Goal: Use online tool/utility: Utilize a website feature to perform a specific function

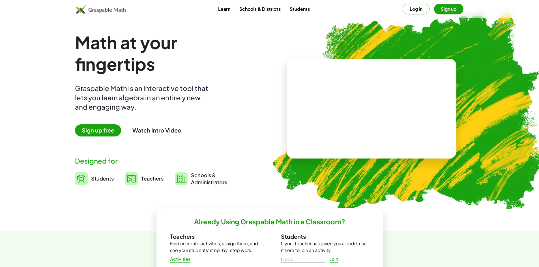
drag, startPoint x: 365, startPoint y: 101, endPoint x: 390, endPoint y: 119, distance: 30.4
click at [390, 119] on video at bounding box center [371, 109] width 85 height 42
drag, startPoint x: 365, startPoint y: 105, endPoint x: 318, endPoint y: 106, distance: 47.8
click at [316, 106] on div "+ · 3 · 5 + 2 + · 3 · 5 ×" at bounding box center [371, 109] width 170 height 100
drag, startPoint x: 387, startPoint y: 113, endPoint x: 350, endPoint y: 116, distance: 37.2
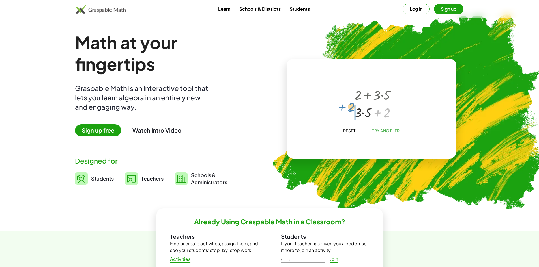
click at [350, 115] on div "+ 2 + · 3 · 5 + 2 + 2 + · 3 · 5" at bounding box center [370, 103] width 49 height 38
click at [350, 116] on div "+ 2 + · 3 · 5 + 2 + 2 + · 3 · 5" at bounding box center [370, 103] width 49 height 38
click at [349, 127] on button "Reset" at bounding box center [348, 131] width 21 height 10
click at [368, 101] on div at bounding box center [372, 103] width 50 height 21
click at [101, 133] on span "Sign up free" at bounding box center [98, 130] width 46 height 12
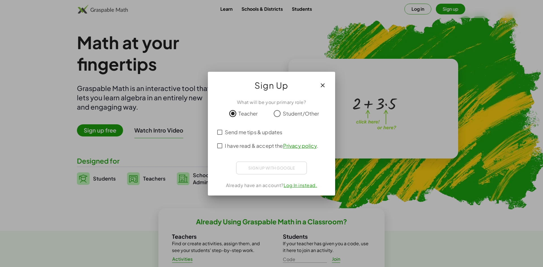
click at [386, 49] on div at bounding box center [271, 133] width 543 height 267
click at [287, 161] on div "What will be your primary role? Teacher Student/Other Send me tips & updates I …" at bounding box center [271, 144] width 127 height 101
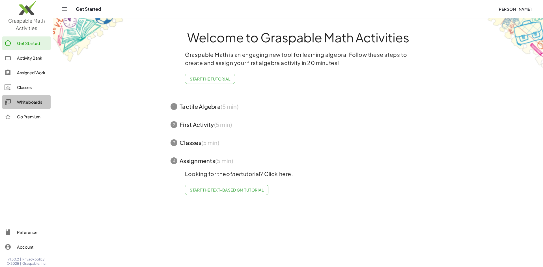
click at [31, 100] on div "Whiteboards" at bounding box center [32, 102] width 31 height 7
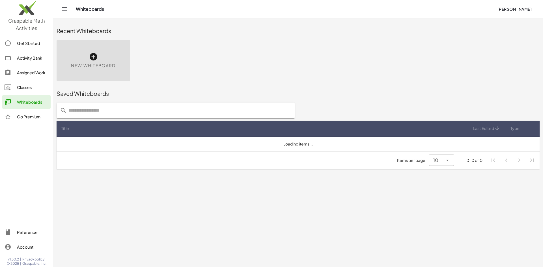
click at [105, 60] on div "New Whiteboard" at bounding box center [94, 60] width 74 height 41
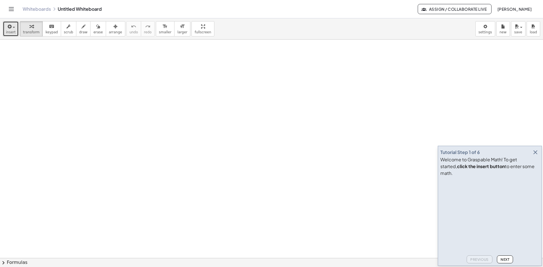
click at [8, 25] on icon "button" at bounding box center [9, 26] width 5 height 7
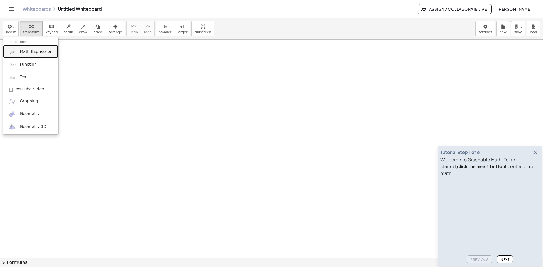
click at [35, 56] on link "Math Expression" at bounding box center [30, 51] width 55 height 13
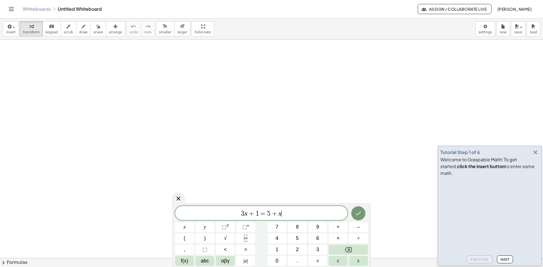
drag, startPoint x: 309, startPoint y: 210, endPoint x: 170, endPoint y: 206, distance: 139.4
click at [170, 206] on body "Graspable Math Activities Get Started Activity Bank Assigned Work Classes White…" at bounding box center [271, 133] width 543 height 267
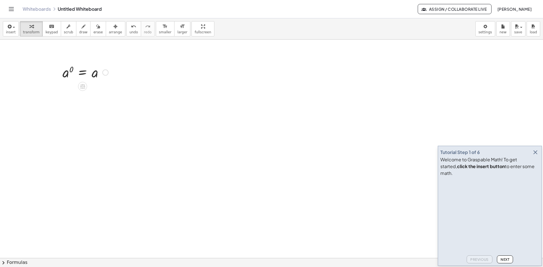
click at [87, 72] on div at bounding box center [85, 72] width 51 height 19
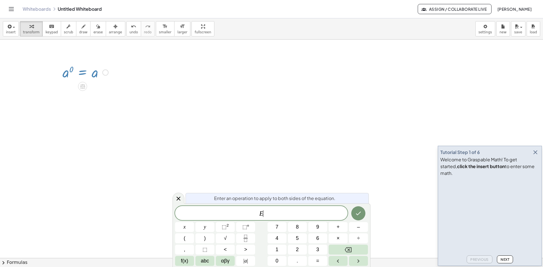
click at [120, 105] on div at bounding box center [271, 258] width 543 height 437
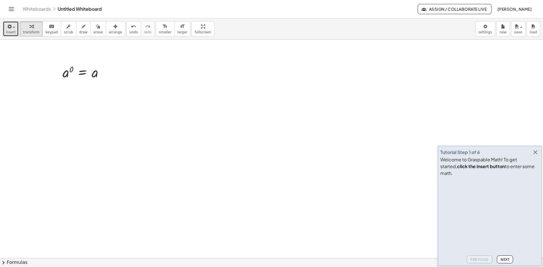
click at [13, 27] on span "button" at bounding box center [14, 27] width 2 height 1
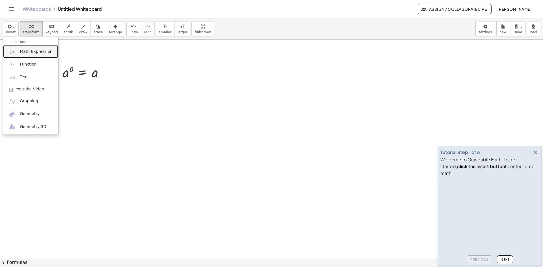
click at [34, 49] on span "Math Expression" at bounding box center [36, 52] width 33 height 6
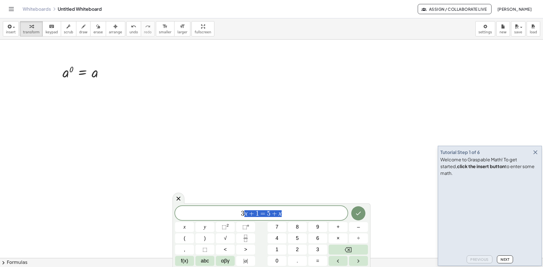
drag, startPoint x: 277, startPoint y: 212, endPoint x: 212, endPoint y: 211, distance: 64.5
click at [214, 211] on span "3 x + 1 = 5 + x" at bounding box center [261, 214] width 172 height 8
click at [352, 208] on button "Done" at bounding box center [358, 212] width 14 height 14
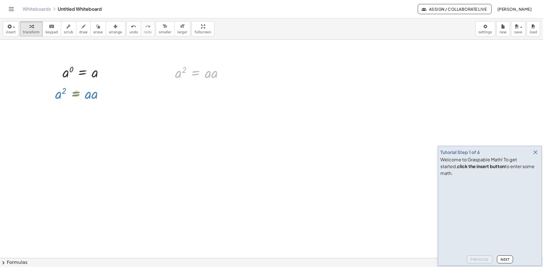
drag, startPoint x: 198, startPoint y: 73, endPoint x: 80, endPoint y: 94, distance: 119.5
click at [81, 94] on div at bounding box center [271, 258] width 543 height 437
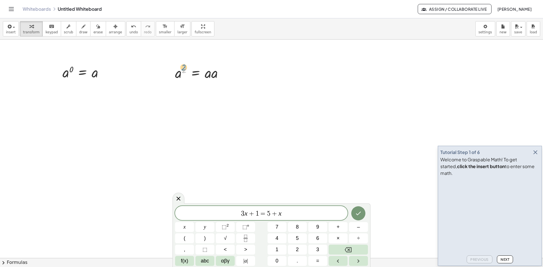
drag, startPoint x: 186, startPoint y: 71, endPoint x: 183, endPoint y: 69, distance: 3.2
click at [183, 69] on div at bounding box center [201, 72] width 59 height 19
click at [74, 69] on div at bounding box center [85, 72] width 51 height 19
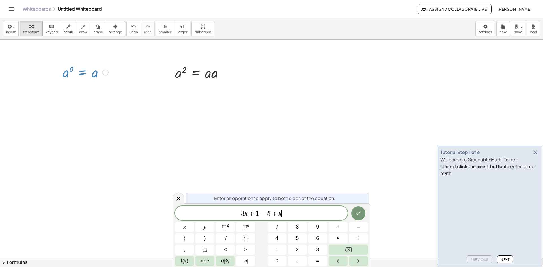
click at [73, 69] on div at bounding box center [85, 72] width 51 height 19
click at [82, 72] on div at bounding box center [85, 72] width 51 height 19
drag, startPoint x: 73, startPoint y: 71, endPoint x: 61, endPoint y: 73, distance: 12.3
click at [61, 73] on div at bounding box center [58, 71] width 8 height 21
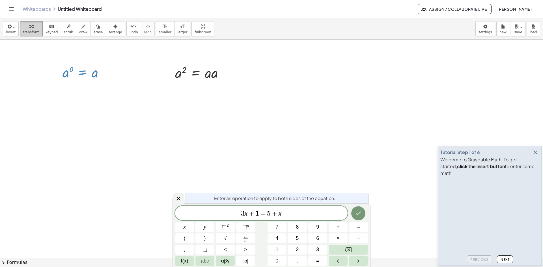
click at [23, 31] on span "transform" at bounding box center [31, 32] width 17 height 4
click at [89, 70] on div at bounding box center [85, 72] width 51 height 19
click at [182, 195] on div at bounding box center [178, 198] width 12 height 11
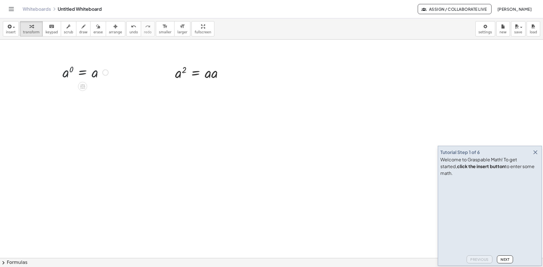
click at [82, 77] on div at bounding box center [85, 72] width 51 height 19
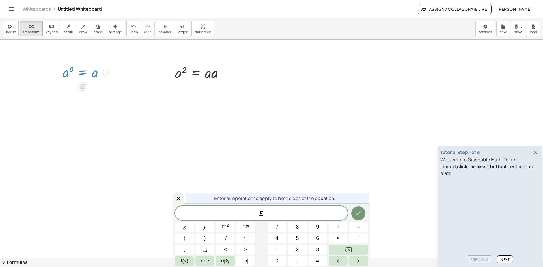
click at [69, 72] on div at bounding box center [85, 72] width 51 height 19
click at [116, 156] on div at bounding box center [271, 258] width 543 height 437
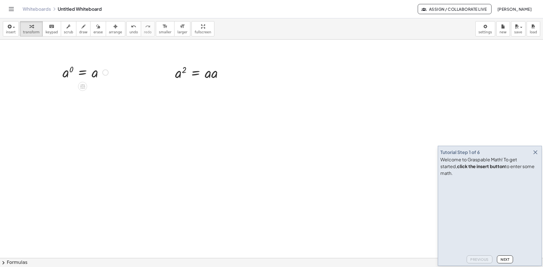
click at [70, 69] on div at bounding box center [85, 72] width 51 height 19
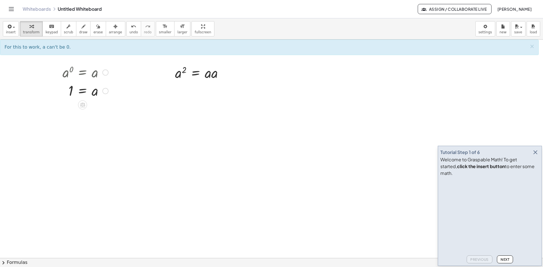
click at [72, 92] on div at bounding box center [85, 90] width 51 height 19
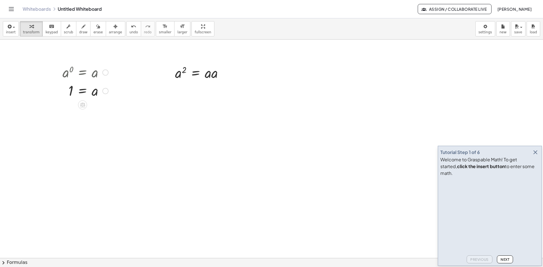
click at [69, 68] on div at bounding box center [85, 72] width 51 height 19
click at [107, 72] on div at bounding box center [105, 73] width 6 height 6
click at [125, 68] on li "Go back to this line" at bounding box center [140, 64] width 48 height 8
drag, startPoint x: 90, startPoint y: 72, endPoint x: 80, endPoint y: 73, distance: 9.9
click at [80, 73] on div at bounding box center [85, 72] width 51 height 19
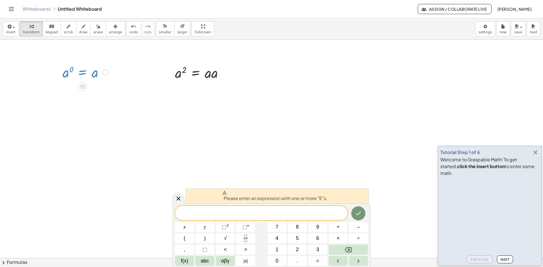
click at [299, 107] on div at bounding box center [271, 258] width 543 height 437
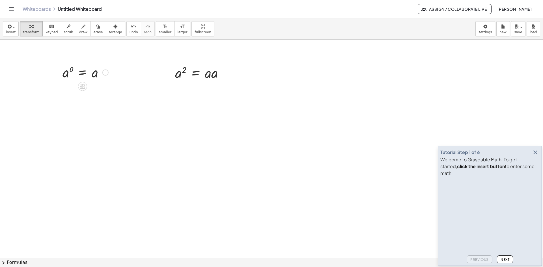
click at [79, 75] on div at bounding box center [85, 72] width 51 height 19
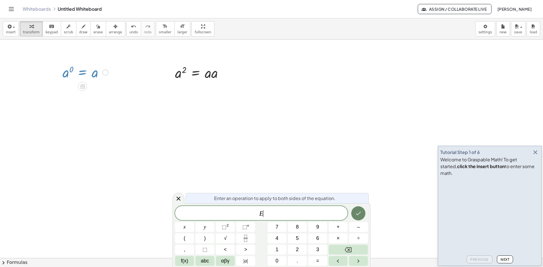
click at [359, 213] on icon "Done" at bounding box center [358, 213] width 7 height 7
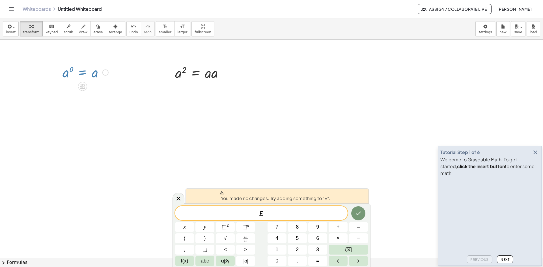
drag, startPoint x: 286, startPoint y: 219, endPoint x: 215, endPoint y: 213, distance: 71.5
click at [216, 213] on div "* E ​" at bounding box center [261, 213] width 172 height 14
click at [294, 214] on span "E" at bounding box center [261, 214] width 172 height 8
drag, startPoint x: 295, startPoint y: 215, endPoint x: 219, endPoint y: 215, distance: 76.3
click at [219, 215] on span "E ​" at bounding box center [261, 214] width 172 height 8
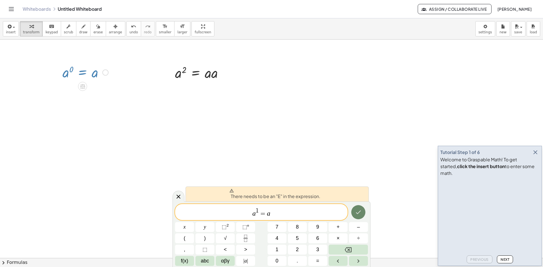
click at [358, 212] on icon "Done" at bounding box center [358, 212] width 7 height 7
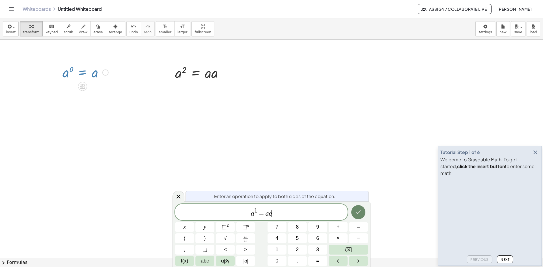
click at [360, 212] on icon "Done" at bounding box center [358, 212] width 7 height 7
click at [194, 222] on div at bounding box center [184, 227] width 19 height 10
click at [355, 208] on button "Done" at bounding box center [358, 212] width 14 height 14
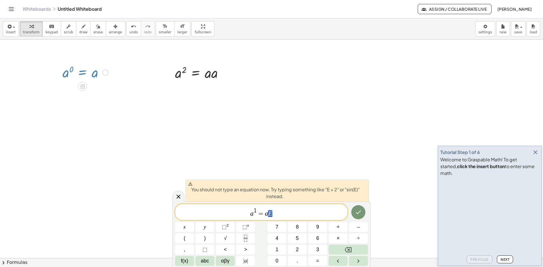
drag, startPoint x: 283, startPoint y: 212, endPoint x: 270, endPoint y: 212, distance: 13.0
click at [270, 212] on span "a 1 = a E" at bounding box center [261, 213] width 172 height 10
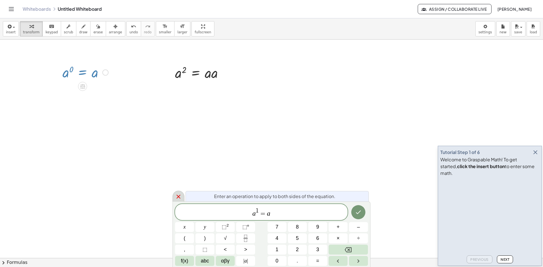
drag, startPoint x: 182, startPoint y: 203, endPoint x: 176, endPoint y: 201, distance: 5.9
click at [180, 202] on div "Enter an operation to apply to both sides of the equation. a 1 = a x y ⬚ 2 ⬚ n …" at bounding box center [271, 235] width 198 height 66
click at [176, 201] on div at bounding box center [178, 196] width 12 height 11
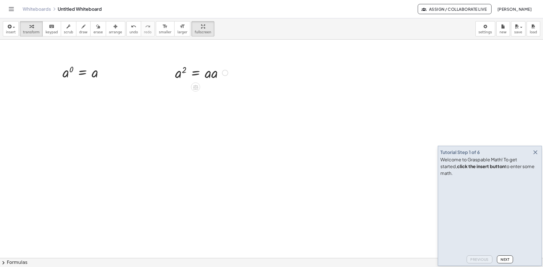
drag, startPoint x: 188, startPoint y: 25, endPoint x: 188, endPoint y: 49, distance: 24.6
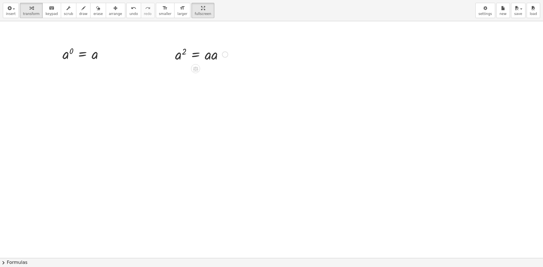
click at [188, 49] on div "insert select one: Math Expression Function Text Youtube Video Graphing Geometr…" at bounding box center [271, 133] width 543 height 267
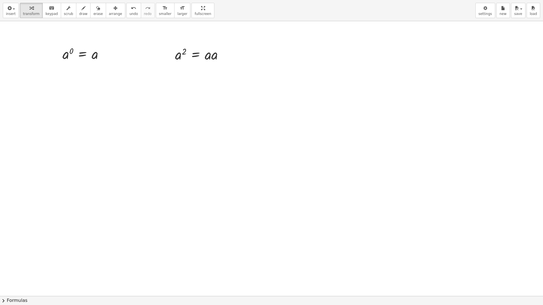
drag, startPoint x: 187, startPoint y: 12, endPoint x: 187, endPoint y: -12, distance: 24.6
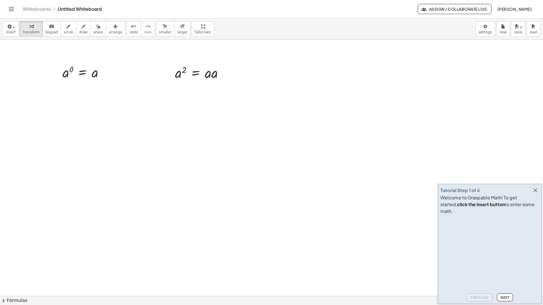
click at [187, 0] on html "Graspable Math Activities Get Started Activity Bank Assigned Work Classes White…" at bounding box center [271, 152] width 543 height 305
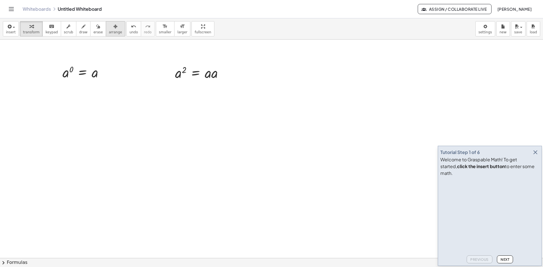
click at [113, 25] on icon "button" at bounding box center [115, 26] width 4 height 7
click at [87, 70] on div at bounding box center [83, 71] width 59 height 21
click at [85, 74] on div at bounding box center [83, 71] width 59 height 21
click at [66, 24] on icon "button" at bounding box center [68, 26] width 4 height 7
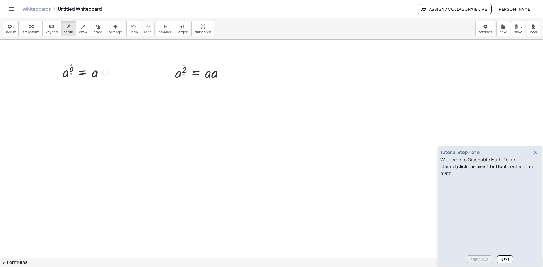
click at [83, 66] on div at bounding box center [85, 72] width 51 height 19
click at [76, 72] on div at bounding box center [85, 72] width 51 height 19
click at [70, 74] on div "▼" at bounding box center [71, 74] width 2 height 3
click at [70, 65] on div "▲" at bounding box center [71, 64] width 2 height 3
click at [71, 64] on div "▲" at bounding box center [71, 64] width 2 height 3
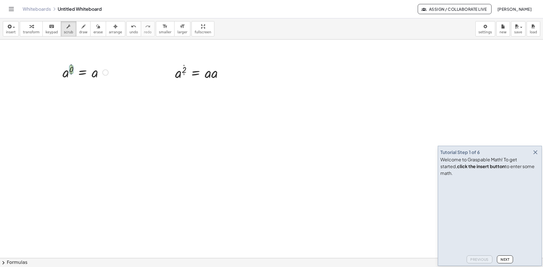
click at [71, 66] on div "▲" at bounding box center [71, 64] width 2 height 3
click at [70, 65] on div at bounding box center [85, 72] width 51 height 19
click at [71, 64] on div "▲" at bounding box center [71, 64] width 2 height 3
click at [49, 26] on icon "keyboard" at bounding box center [51, 26] width 5 height 7
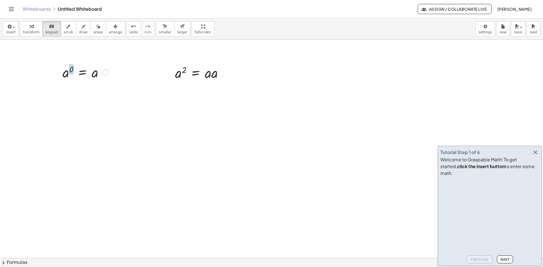
click at [71, 72] on div at bounding box center [71, 69] width 4 height 9
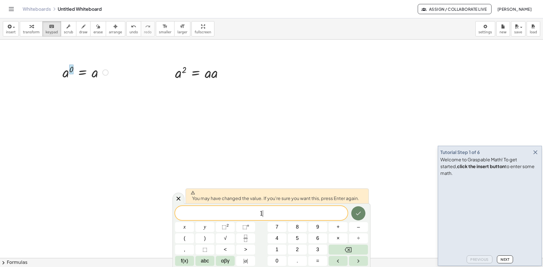
click at [355, 213] on icon "Done" at bounding box center [358, 213] width 7 height 7
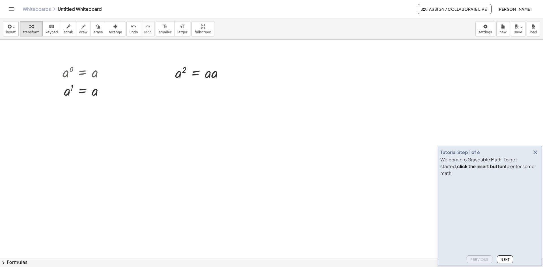
click at [158, 151] on div at bounding box center [271, 258] width 543 height 437
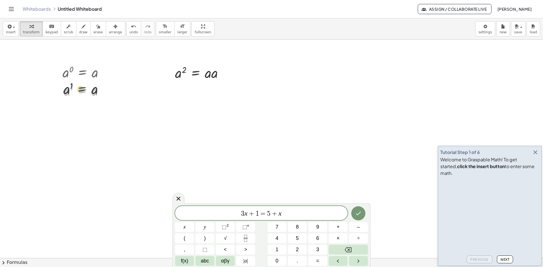
drag, startPoint x: 85, startPoint y: 95, endPoint x: 83, endPoint y: 88, distance: 7.4
click at [84, 89] on div at bounding box center [85, 90] width 51 height 19
drag, startPoint x: 82, startPoint y: 88, endPoint x: 82, endPoint y: 69, distance: 19.5
click at [83, 72] on div at bounding box center [85, 72] width 51 height 19
click at [72, 70] on div at bounding box center [85, 72] width 51 height 19
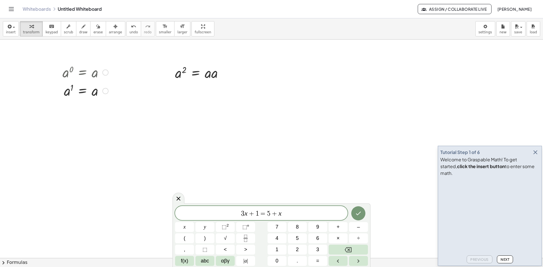
click at [66, 72] on div at bounding box center [85, 72] width 51 height 19
click at [131, 29] on icon "undo" at bounding box center [133, 26] width 5 height 7
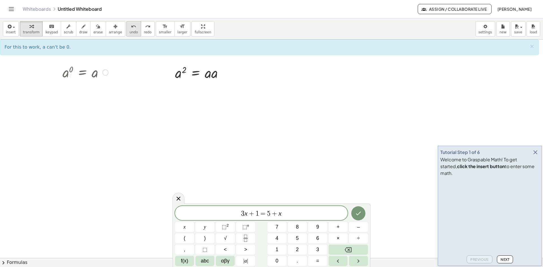
click at [131, 29] on icon "undo" at bounding box center [133, 26] width 5 height 7
click at [10, 24] on icon "button" at bounding box center [9, 26] width 5 height 7
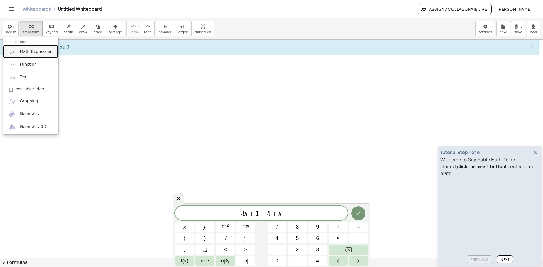
click at [23, 52] on span "Math Expression" at bounding box center [36, 52] width 33 height 6
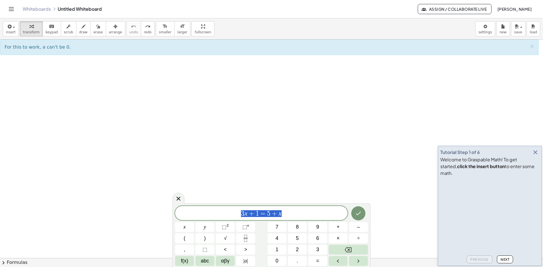
drag, startPoint x: 293, startPoint y: 213, endPoint x: 161, endPoint y: 188, distance: 133.8
click at [150, 190] on body "Graspable Math Activities Get Started Activity Bank Assigned Work Classes White…" at bounding box center [271, 133] width 543 height 267
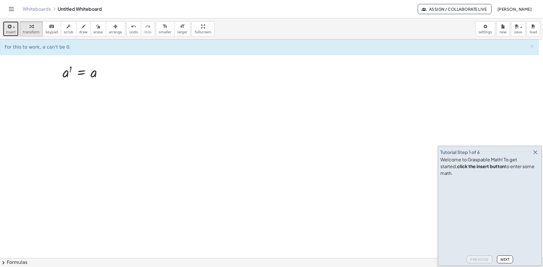
click at [10, 24] on icon "button" at bounding box center [9, 26] width 5 height 7
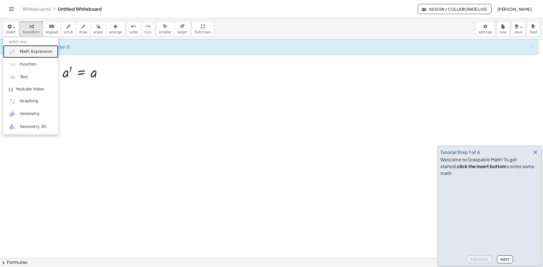
click at [26, 53] on span "Math Expression" at bounding box center [36, 52] width 33 height 6
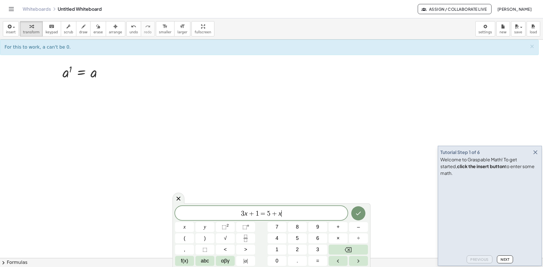
drag, startPoint x: 311, startPoint y: 213, endPoint x: 165, endPoint y: 206, distance: 146.3
click at [165, 206] on body "Graspable Math Activities Get Started Activity Bank Assigned Work Classes White…" at bounding box center [271, 133] width 543 height 267
click at [358, 215] on icon "Done" at bounding box center [358, 212] width 7 height 7
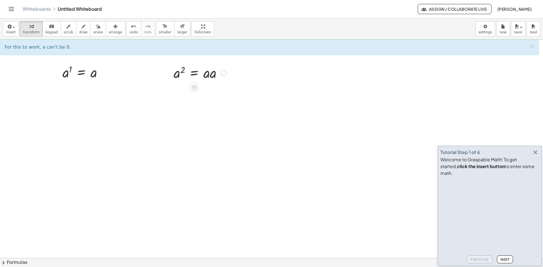
click at [207, 77] on div at bounding box center [200, 72] width 59 height 19
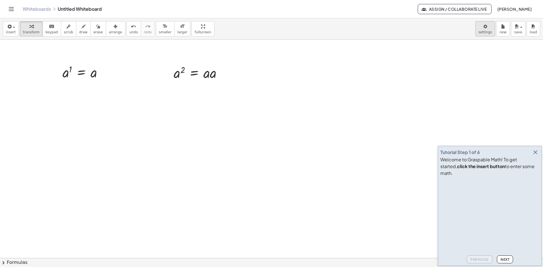
click at [487, 23] on body "Graspable Math Activities Get Started Activity Bank Assigned Work Classes White…" at bounding box center [271, 133] width 543 height 267
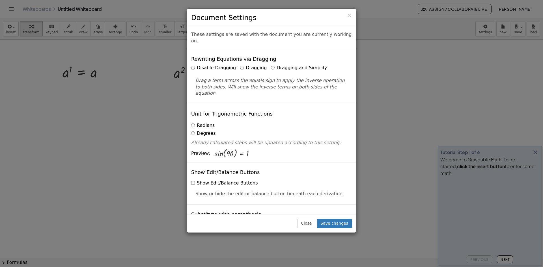
click at [198, 122] on label "Radians" at bounding box center [202, 125] width 23 height 7
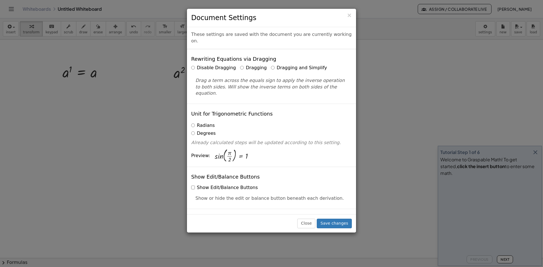
click at [198, 130] on label "Degrees" at bounding box center [203, 133] width 25 height 7
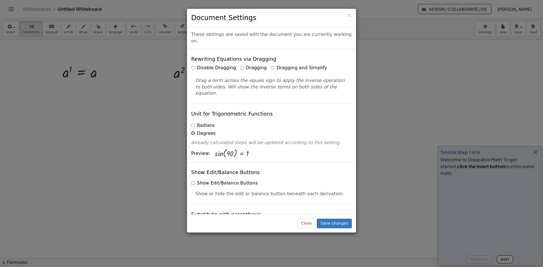
scroll to position [85, 0]
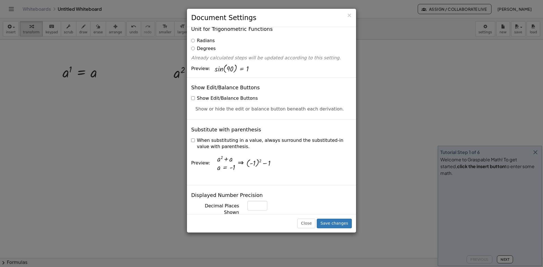
click at [193, 102] on div "Show or hide the edit or balance button beneath each derivation." at bounding box center [271, 107] width 161 height 11
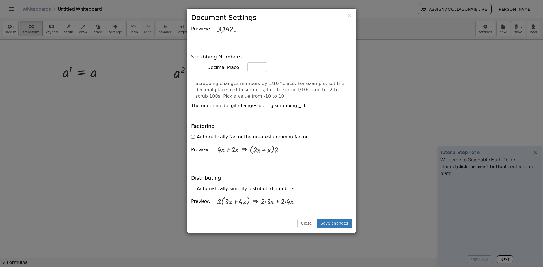
scroll to position [339, 0]
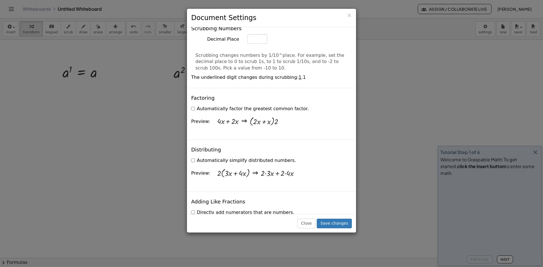
click at [195, 157] on label "Automatically simplify distributed numbers." at bounding box center [243, 160] width 105 height 7
click at [204, 140] on div "Distributing Automatically simplify distributed numbers. Preview: · 2 · ( + · 3…" at bounding box center [271, 166] width 169 height 52
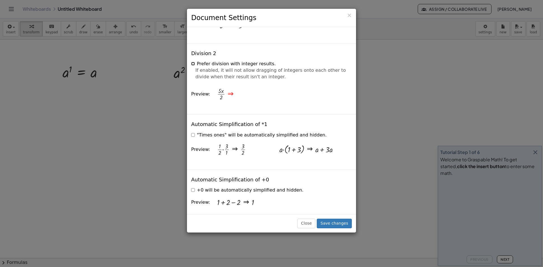
scroll to position [707, 0]
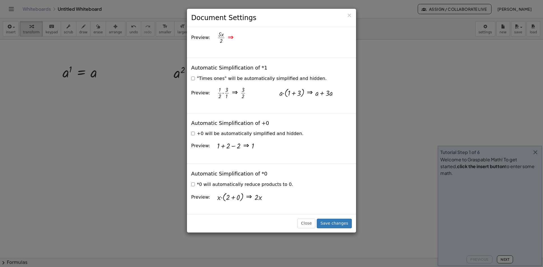
click at [194, 131] on label "+0 will be automatically simplified and hidden." at bounding box center [247, 134] width 112 height 7
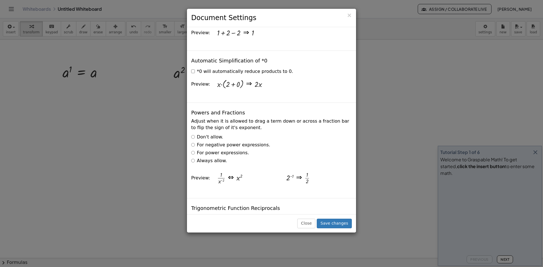
scroll to position [848, 0]
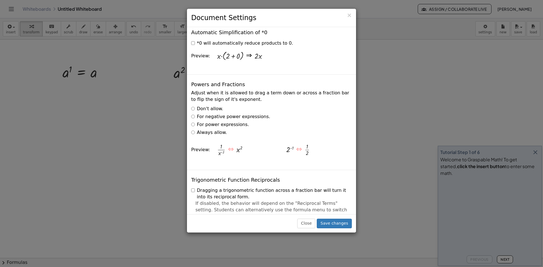
click at [195, 114] on label "For negative power expressions." at bounding box center [230, 117] width 79 height 7
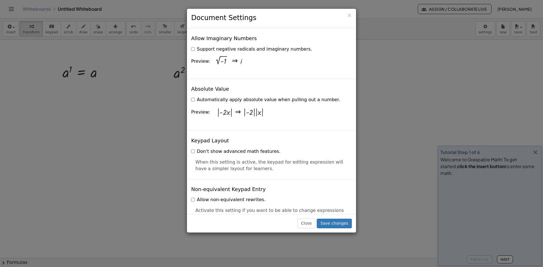
scroll to position [1103, 0]
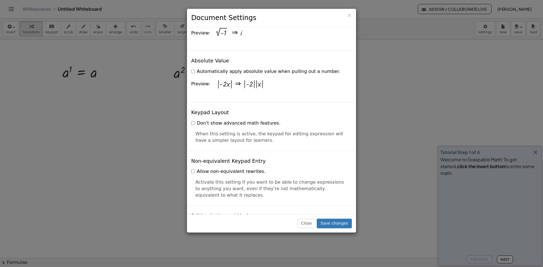
click at [194, 127] on div "When this setting is active, the keypad for editing expression will have a simp…" at bounding box center [271, 135] width 161 height 17
click at [193, 118] on div "Don't show advanced math features." at bounding box center [271, 122] width 161 height 8
click at [193, 120] on label "Don't show advanced math features." at bounding box center [235, 123] width 89 height 7
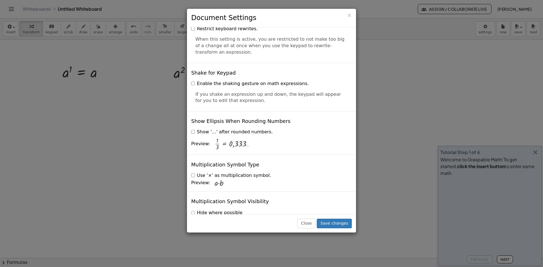
scroll to position [1323, 0]
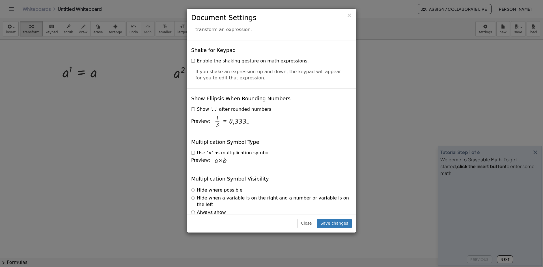
click at [194, 210] on label "Always show" at bounding box center [208, 213] width 35 height 7
click at [342, 226] on button "Save changes" at bounding box center [334, 224] width 35 height 10
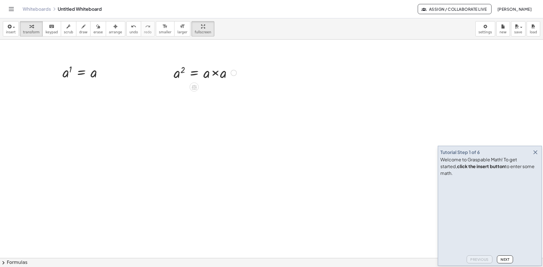
drag, startPoint x: 181, startPoint y: 28, endPoint x: 181, endPoint y: 52, distance: 24.6
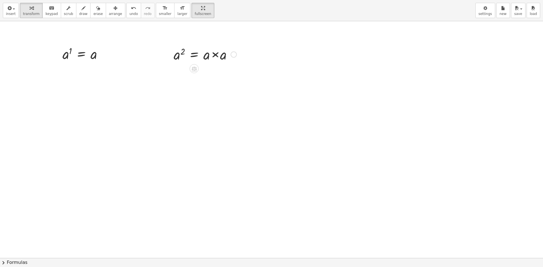
click at [181, 52] on div "insert select one: Math Expression Function Text Youtube Video Graphing Geometr…" at bounding box center [271, 133] width 543 height 267
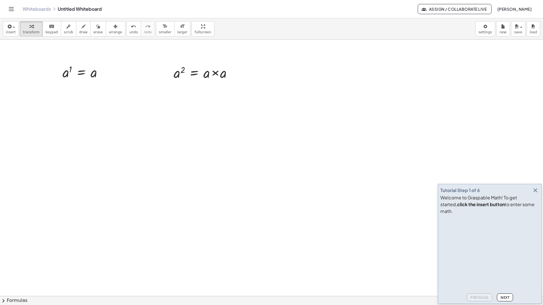
click at [188, 0] on html "Graspable Math Activities Get Started Activity Bank Assigned Work Classes White…" at bounding box center [271, 152] width 543 height 305
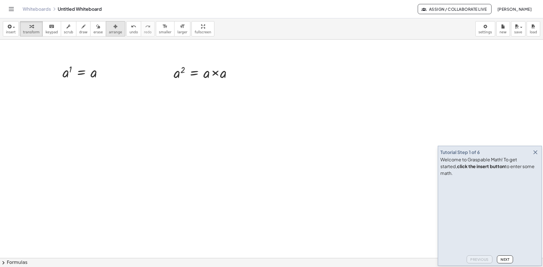
click at [110, 30] on span "arrange" at bounding box center [115, 32] width 13 height 4
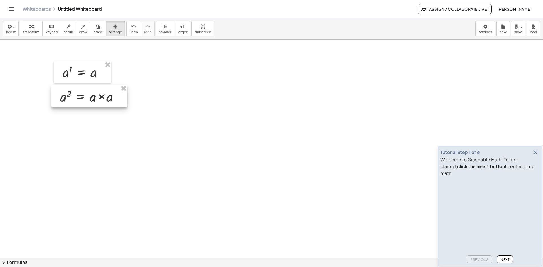
drag, startPoint x: 202, startPoint y: 74, endPoint x: 90, endPoint y: 98, distance: 114.7
click at [90, 98] on div at bounding box center [88, 96] width 75 height 22
click at [111, 27] on div "button" at bounding box center [115, 26] width 13 height 7
click at [31, 26] on icon "button" at bounding box center [31, 26] width 4 height 7
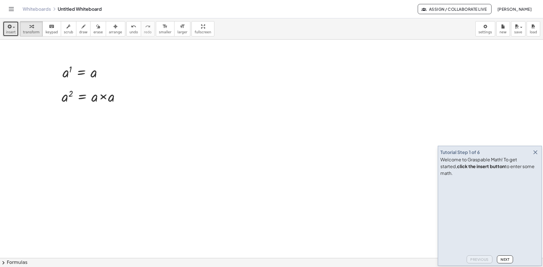
click at [11, 24] on div "button" at bounding box center [11, 26] width 10 height 7
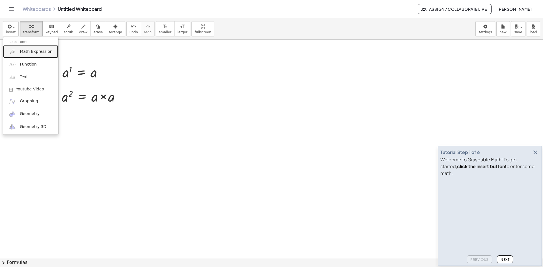
click at [31, 50] on span "Math Expression" at bounding box center [36, 52] width 33 height 6
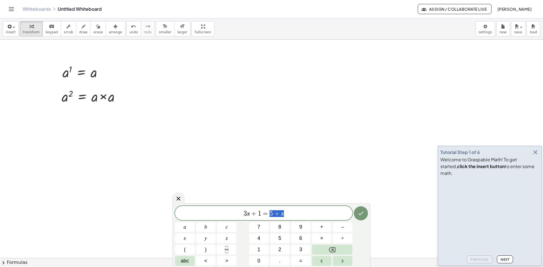
drag, startPoint x: 312, startPoint y: 214, endPoint x: 158, endPoint y: 212, distance: 153.8
click at [158, 212] on body "Graspable Math Activities Get Started Activity Bank Assigned Work Classes White…" at bounding box center [271, 133] width 543 height 267
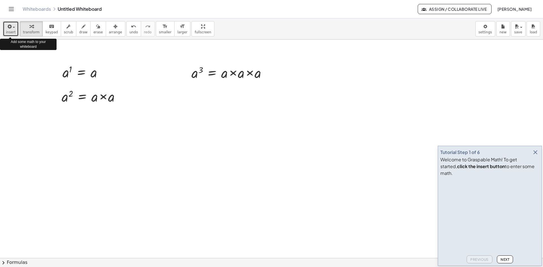
click at [7, 28] on icon "button" at bounding box center [9, 26] width 5 height 7
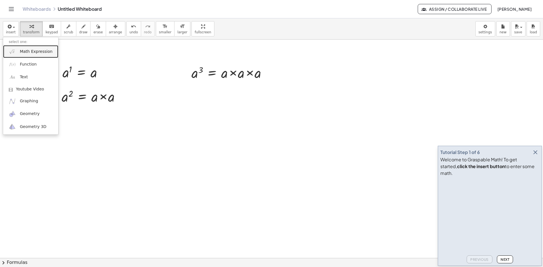
click at [35, 47] on link "Math Expression" at bounding box center [30, 51] width 55 height 13
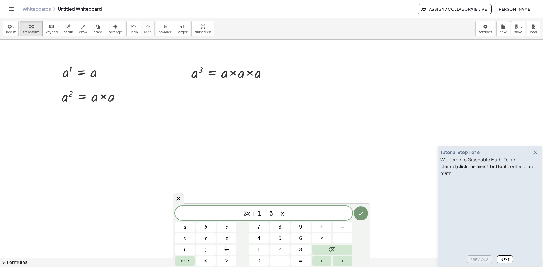
drag, startPoint x: 316, startPoint y: 215, endPoint x: 120, endPoint y: 211, distance: 196.0
click at [132, 214] on body "Graspable Math Activities Get Started Activity Bank Assigned Work Classes White…" at bounding box center [271, 133] width 543 height 267
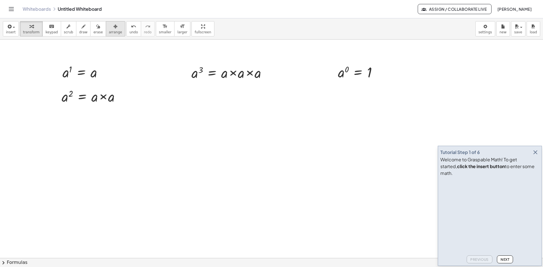
click at [113, 28] on icon "button" at bounding box center [115, 26] width 4 height 7
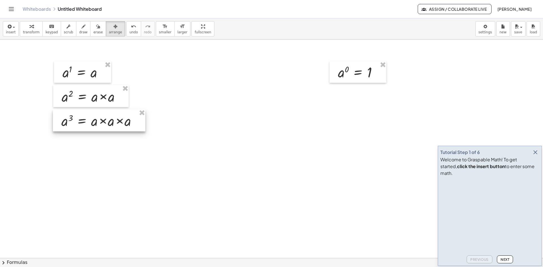
drag, startPoint x: 216, startPoint y: 87, endPoint x: 93, endPoint y: 122, distance: 128.4
click at [93, 122] on div at bounding box center [99, 120] width 92 height 22
drag, startPoint x: 345, startPoint y: 75, endPoint x: 69, endPoint y: 147, distance: 285.9
click at [69, 147] on div at bounding box center [80, 143] width 57 height 21
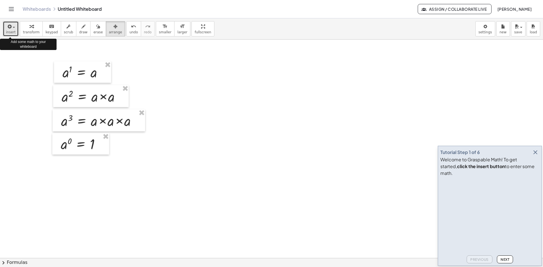
click at [5, 29] on button "insert" at bounding box center [11, 28] width 16 height 15
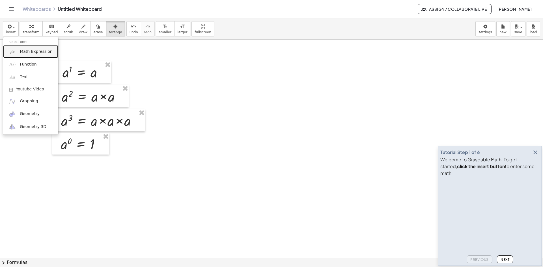
click at [35, 54] on span "Math Expression" at bounding box center [36, 52] width 33 height 6
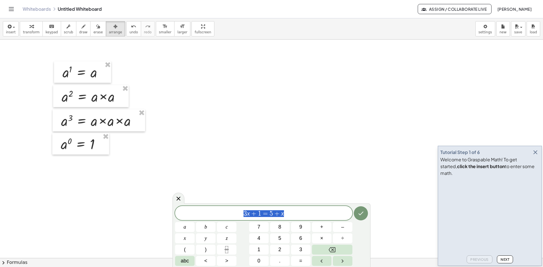
drag, startPoint x: 297, startPoint y: 211, endPoint x: 219, endPoint y: 200, distance: 79.1
click at [197, 206] on div "******** 3 x + 1 = 5 + x a b c x y z 7 8 9 + – 4 5 6 × ÷ ( ) 1 2 3 abc < > 0 . =" at bounding box center [271, 236] width 198 height 64
click at [359, 215] on icon "Done" at bounding box center [360, 212] width 7 height 7
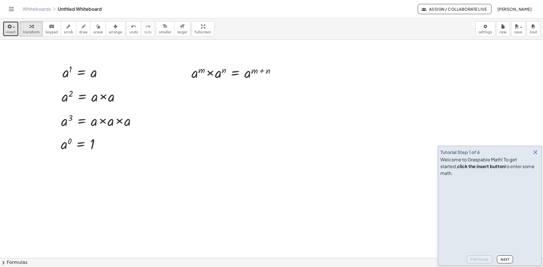
click at [8, 23] on icon "button" at bounding box center [9, 26] width 5 height 7
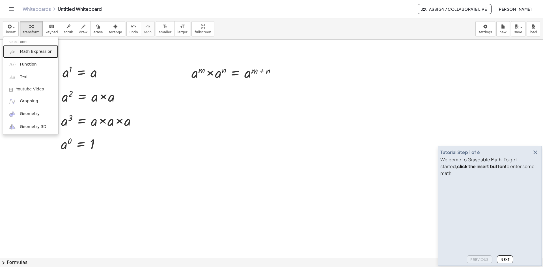
click at [35, 53] on span "Math Expression" at bounding box center [36, 52] width 33 height 6
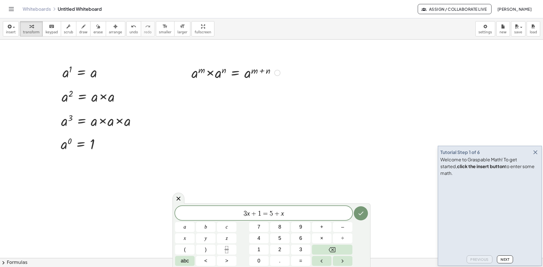
click at [246, 74] on div at bounding box center [236, 72] width 94 height 19
drag, startPoint x: 298, startPoint y: 213, endPoint x: 216, endPoint y: 207, distance: 82.8
click at [216, 207] on div "******** 3 x + 1 = 5 + x ​" at bounding box center [263, 213] width 177 height 14
click at [343, 235] on span "÷" at bounding box center [342, 239] width 3 height 8
click at [286, 217] on span "a m ÷ ​" at bounding box center [263, 213] width 177 height 10
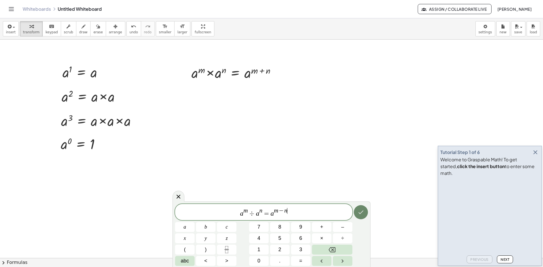
click at [362, 211] on icon "Done" at bounding box center [360, 212] width 7 height 7
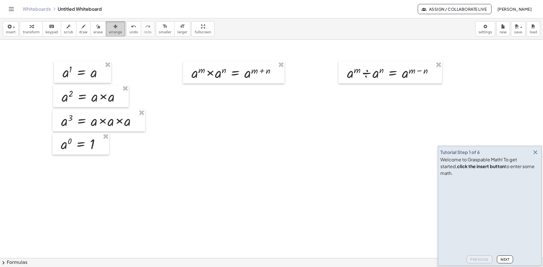
click at [109, 27] on div "button" at bounding box center [115, 26] width 13 height 7
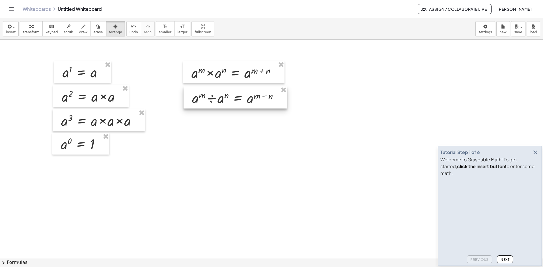
drag, startPoint x: 383, startPoint y: 74, endPoint x: 228, endPoint y: 100, distance: 156.7
click at [228, 100] on div at bounding box center [234, 98] width 103 height 22
click at [7, 27] on icon "button" at bounding box center [9, 26] width 5 height 7
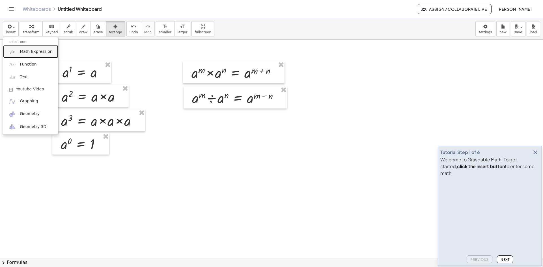
click at [27, 51] on span "Math Expression" at bounding box center [36, 52] width 33 height 6
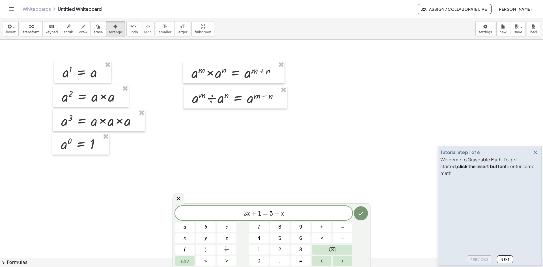
drag, startPoint x: 304, startPoint y: 212, endPoint x: 223, endPoint y: 211, distance: 80.6
click at [223, 211] on span "3 x + 1 = 5 + x ​" at bounding box center [263, 214] width 177 height 8
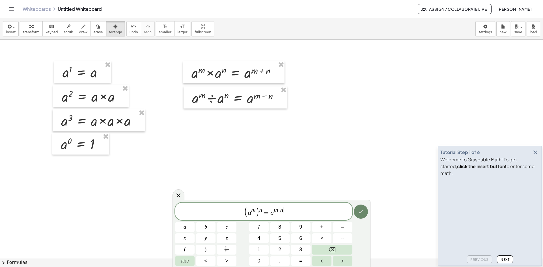
click at [357, 208] on icon "Done" at bounding box center [360, 211] width 7 height 7
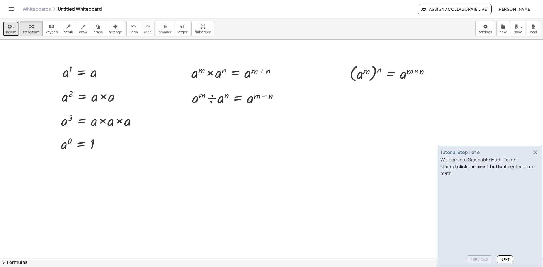
click at [8, 28] on icon "button" at bounding box center [9, 26] width 5 height 7
click at [380, 71] on div at bounding box center [392, 73] width 90 height 21
click at [109, 28] on div "button" at bounding box center [115, 26] width 13 height 7
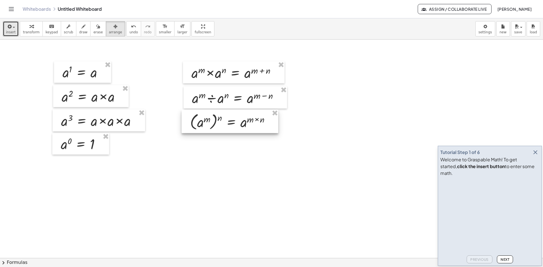
drag, startPoint x: 390, startPoint y: 74, endPoint x: 230, endPoint y: 122, distance: 166.9
click at [230, 122] on div at bounding box center [230, 121] width 97 height 23
click at [344, 118] on div at bounding box center [271, 258] width 543 height 437
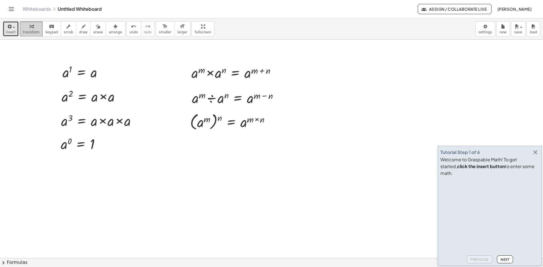
click at [30, 21] on button "transform" at bounding box center [31, 28] width 23 height 15
